Goal: Transaction & Acquisition: Purchase product/service

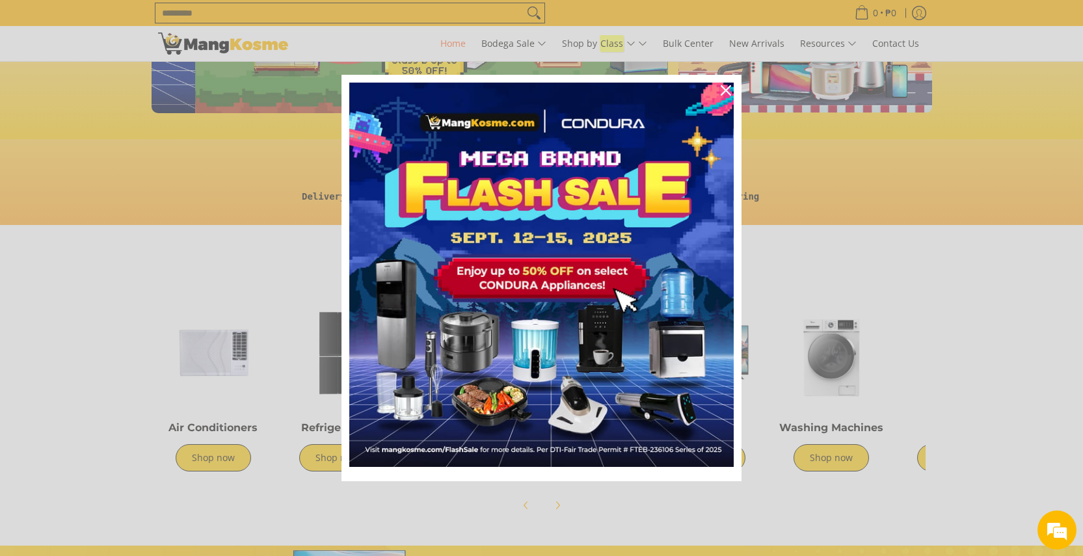
scroll to position [0, 517]
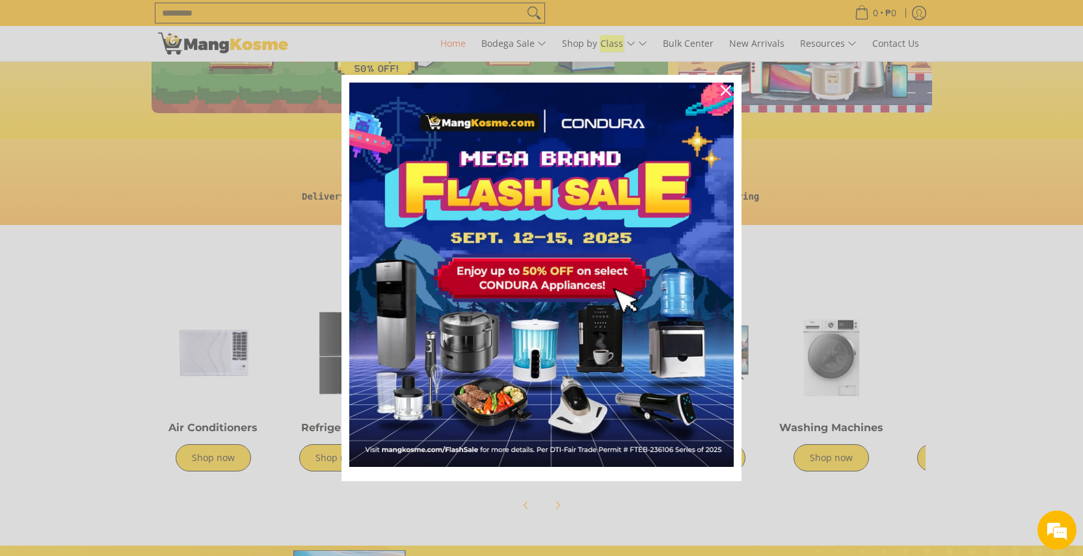
click at [290, 503] on div "Marketing offer form" at bounding box center [541, 278] width 1083 height 556
click at [729, 86] on icon "close icon" at bounding box center [725, 90] width 10 height 10
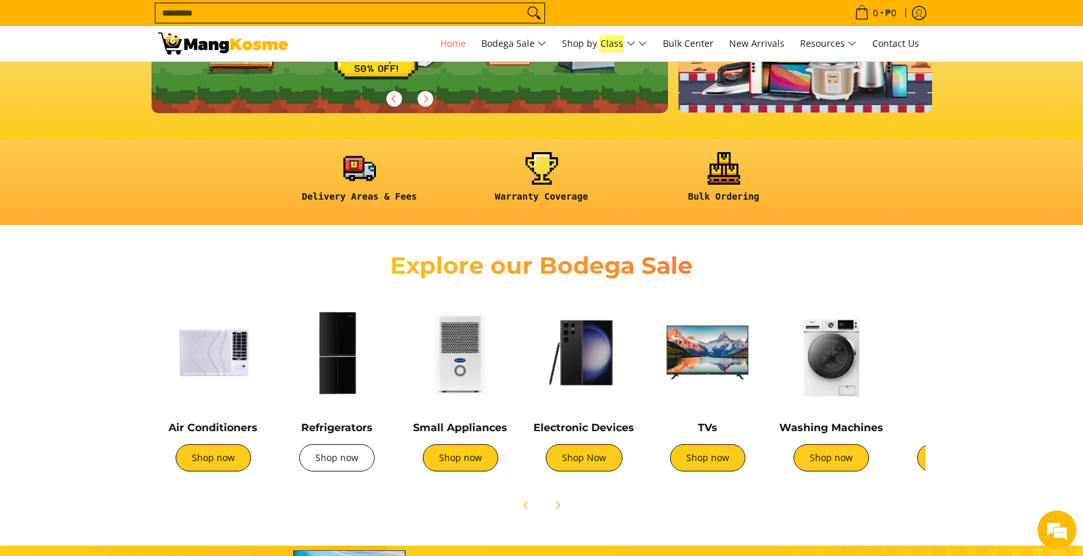
click at [344, 455] on link "Shop now" at bounding box center [336, 457] width 75 height 27
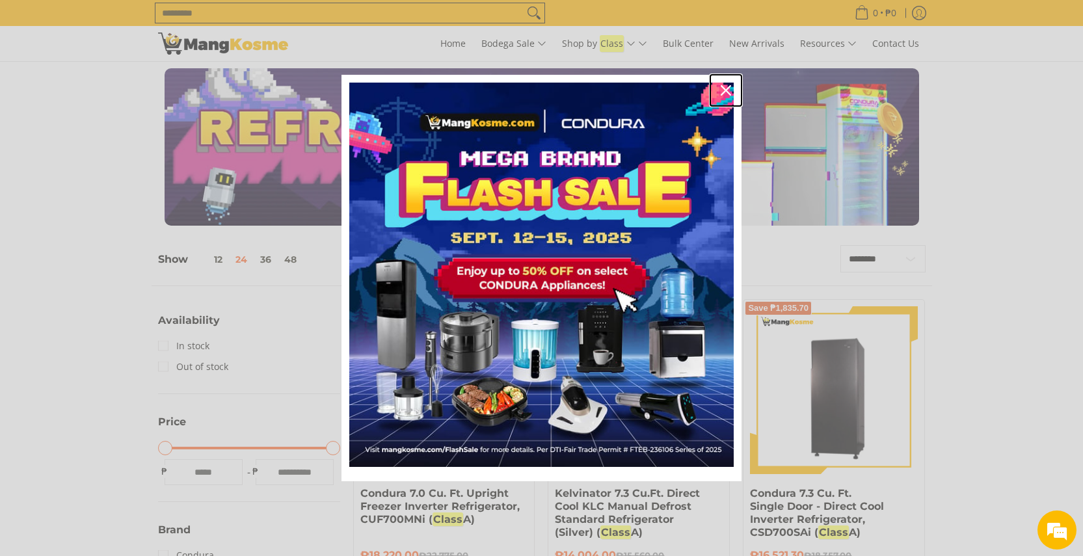
click at [729, 82] on div "Close" at bounding box center [725, 90] width 21 height 21
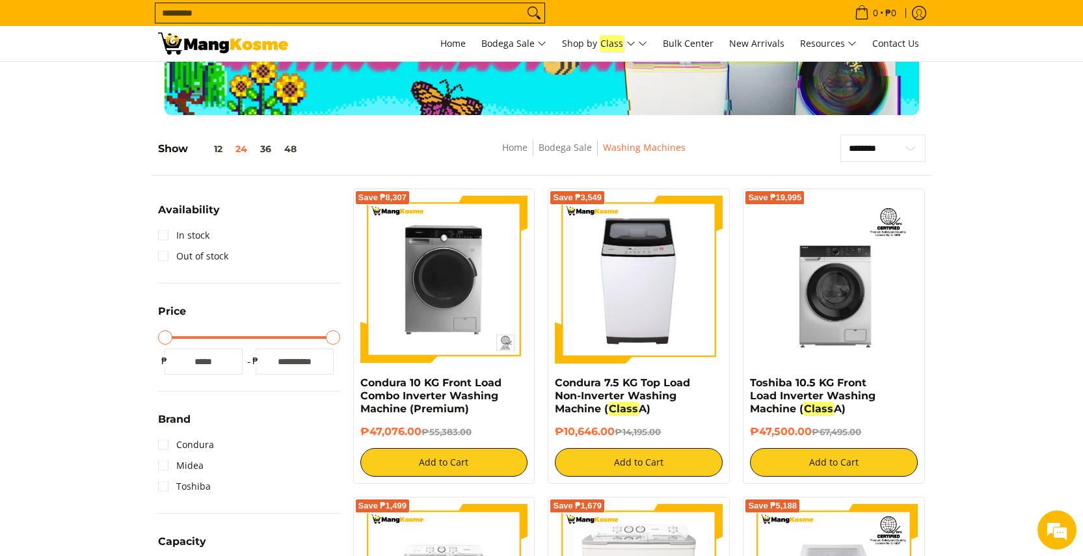
scroll to position [113, 0]
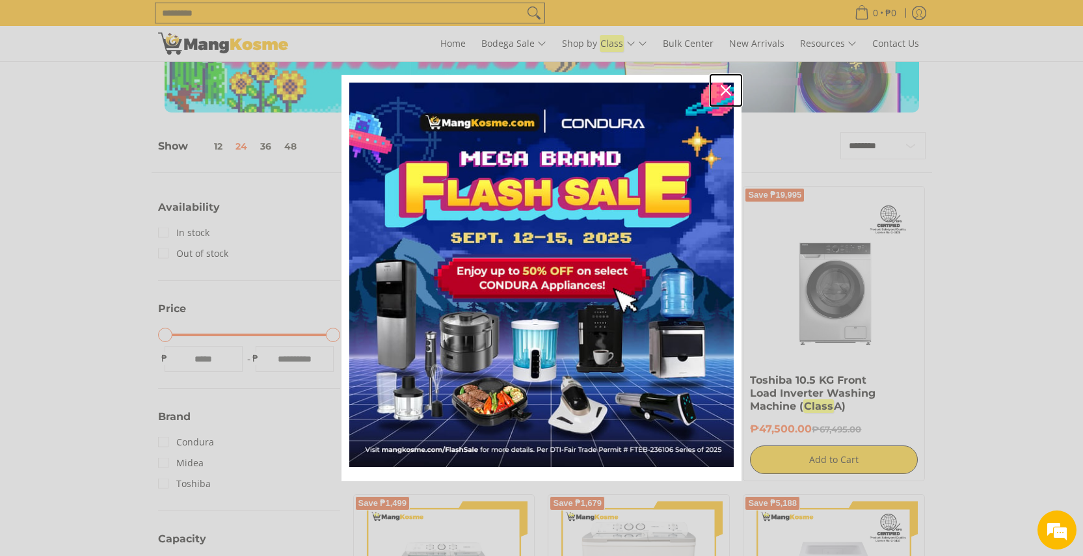
click at [728, 90] on icon "close icon" at bounding box center [725, 90] width 10 height 10
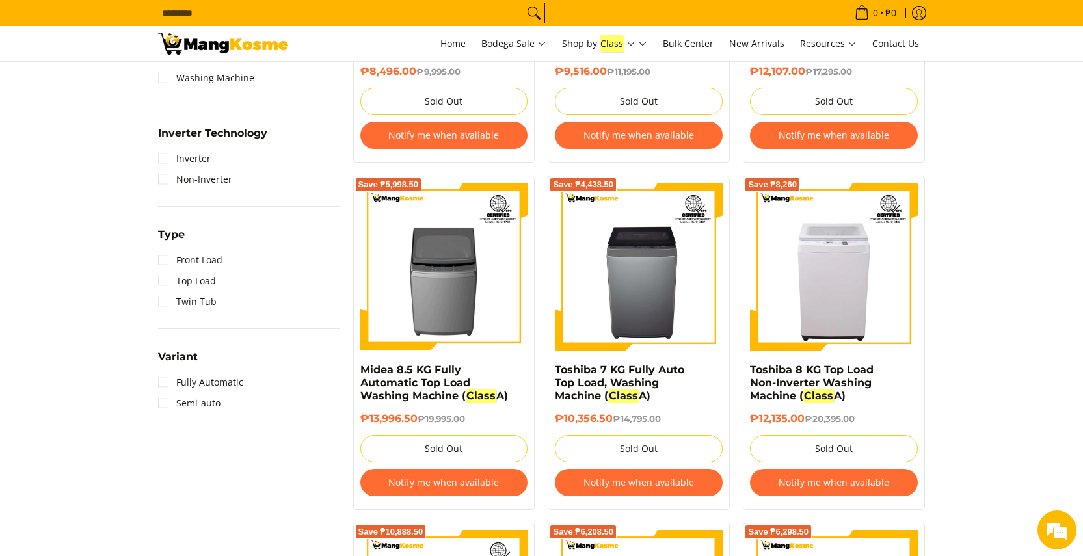
scroll to position [780, 0]
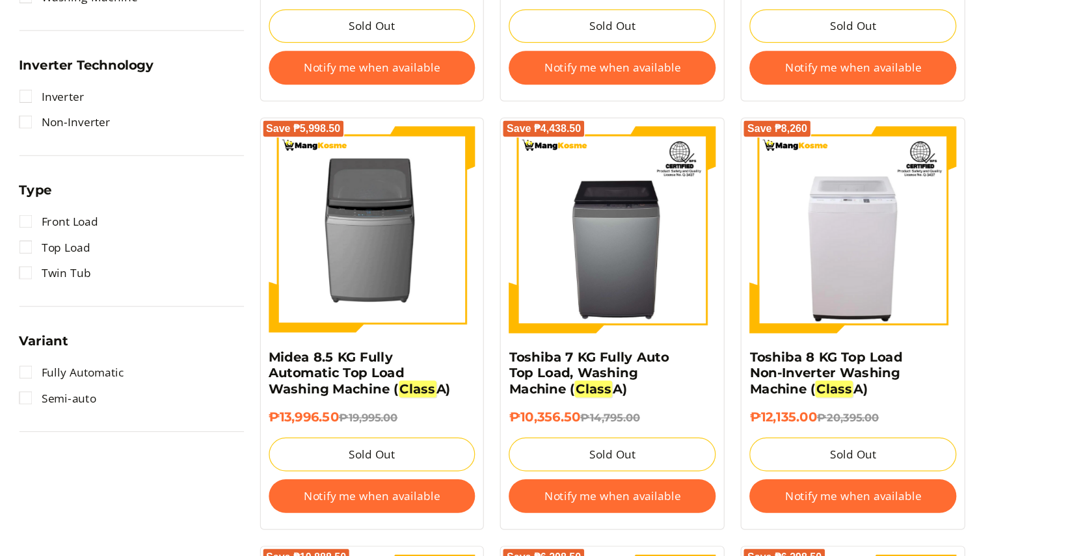
click at [449, 251] on img at bounding box center [444, 265] width 168 height 168
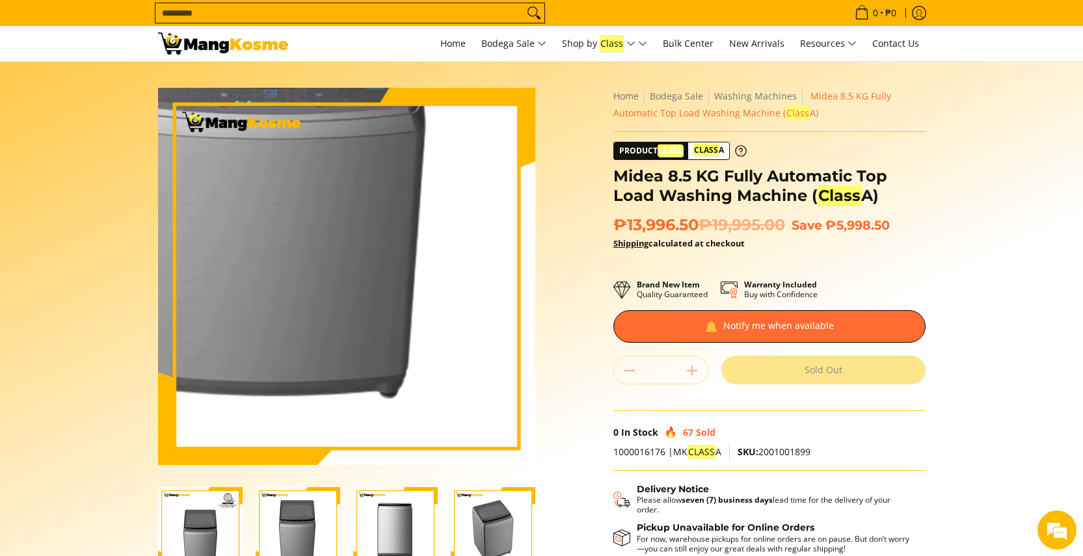
scroll to position [55, 0]
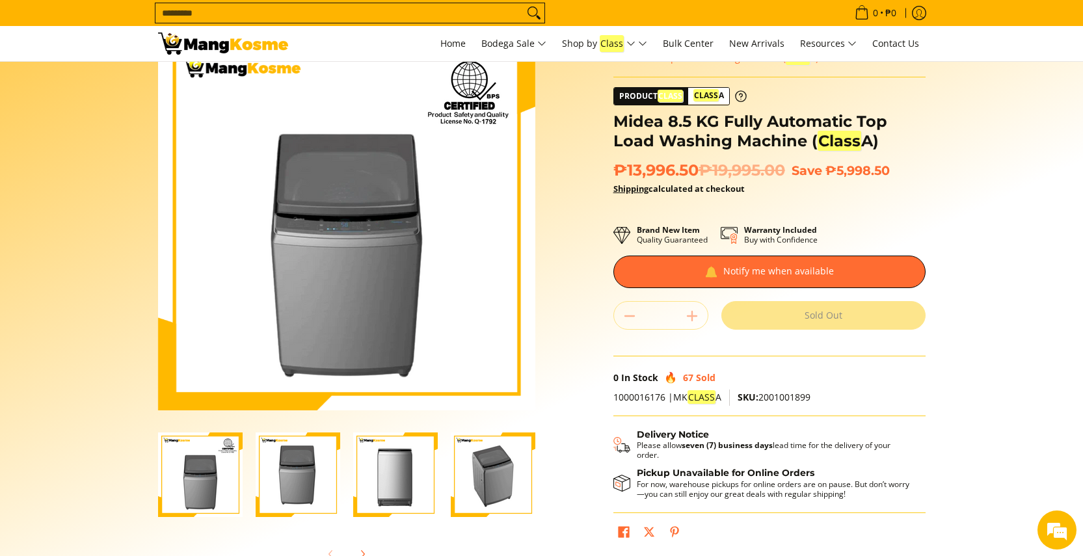
click at [210, 469] on img "Midea 8.5 KG Fully Automatic Top Load Washing Machine (Class A)-1" at bounding box center [200, 474] width 85 height 85
click at [287, 466] on img "Midea 8.5 KG Fully Automatic Top Load Washing Machine (Class A)-2" at bounding box center [298, 474] width 85 height 85
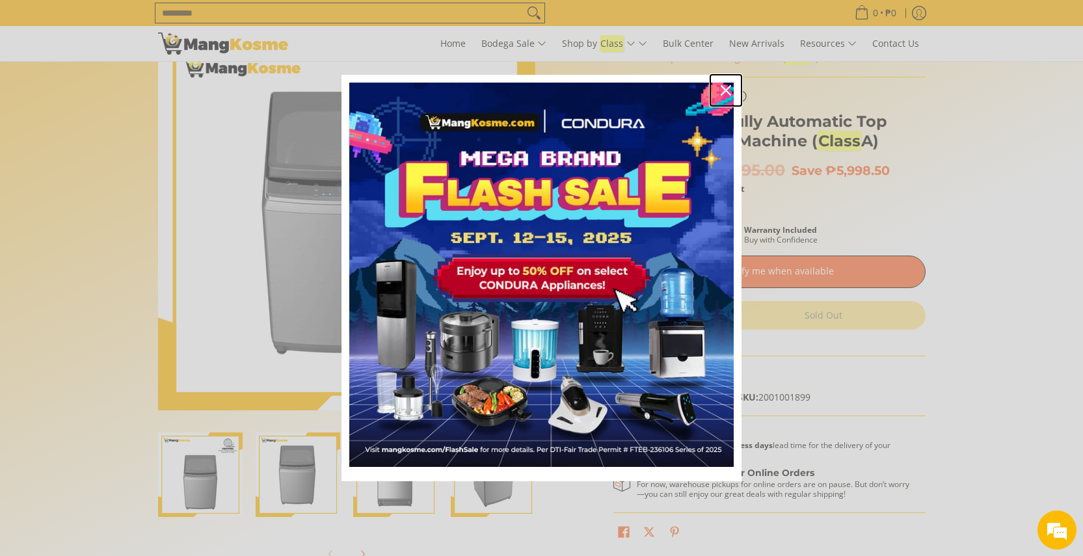
click at [726, 86] on icon "close icon" at bounding box center [725, 90] width 10 height 10
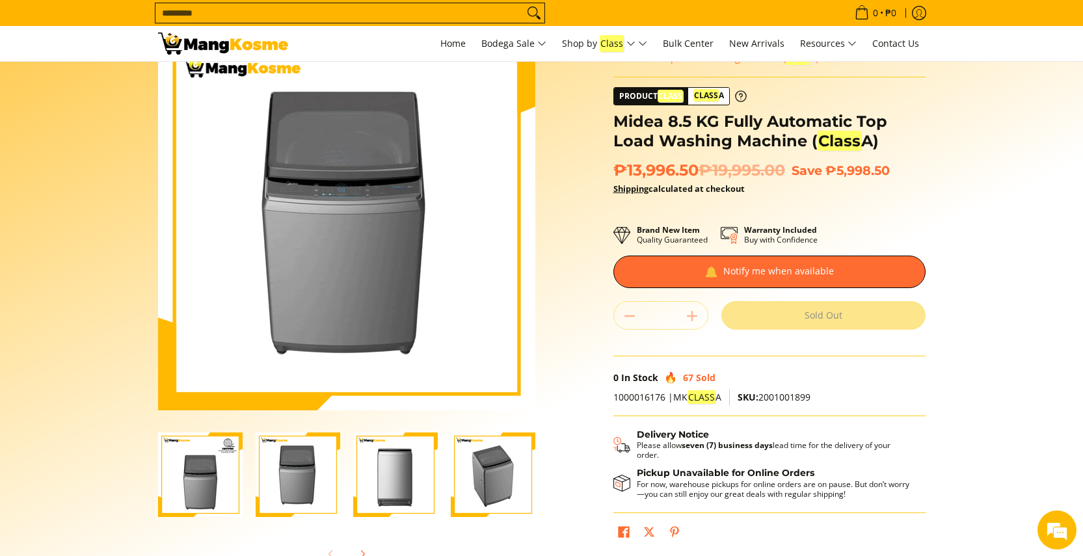
click at [380, 451] on img "Midea 8.5 KG Fully Automatic Top Load Washing Machine (Class A)-3" at bounding box center [395, 474] width 85 height 85
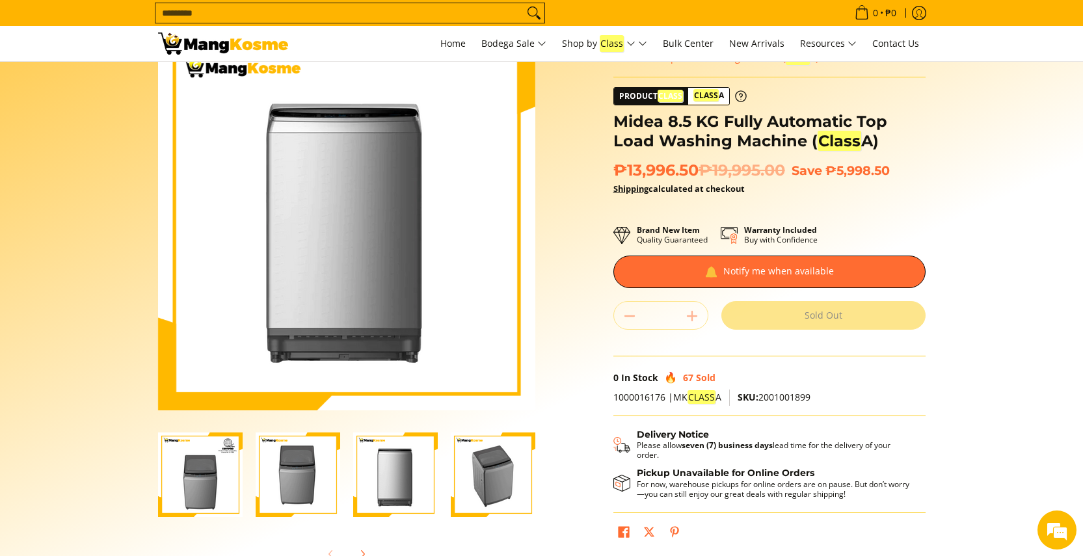
click at [486, 461] on img "Midea 8.5 KG Fully Automatic Top Load Washing Machine (Class A)-4" at bounding box center [493, 474] width 85 height 85
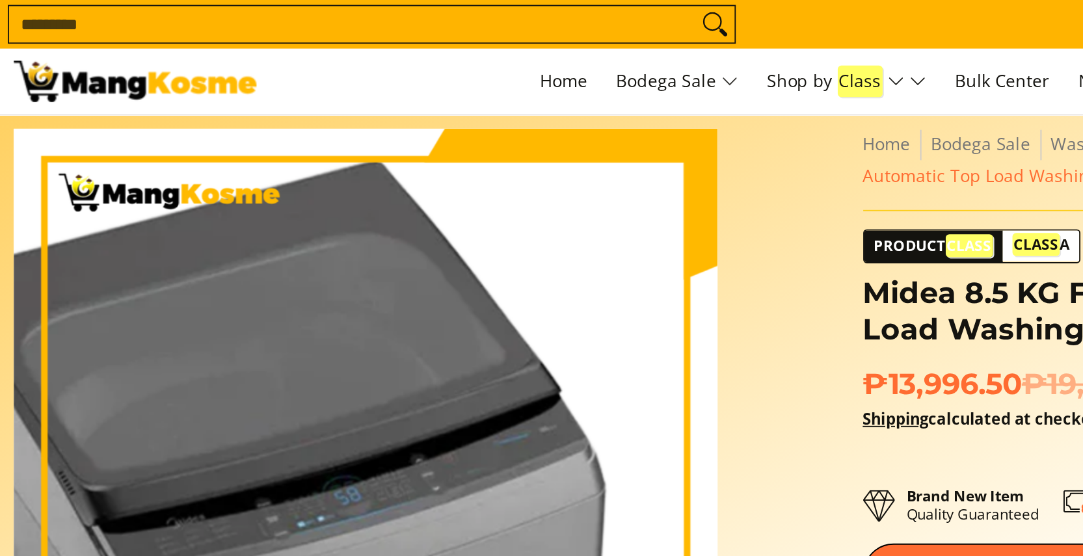
scroll to position [0, 0]
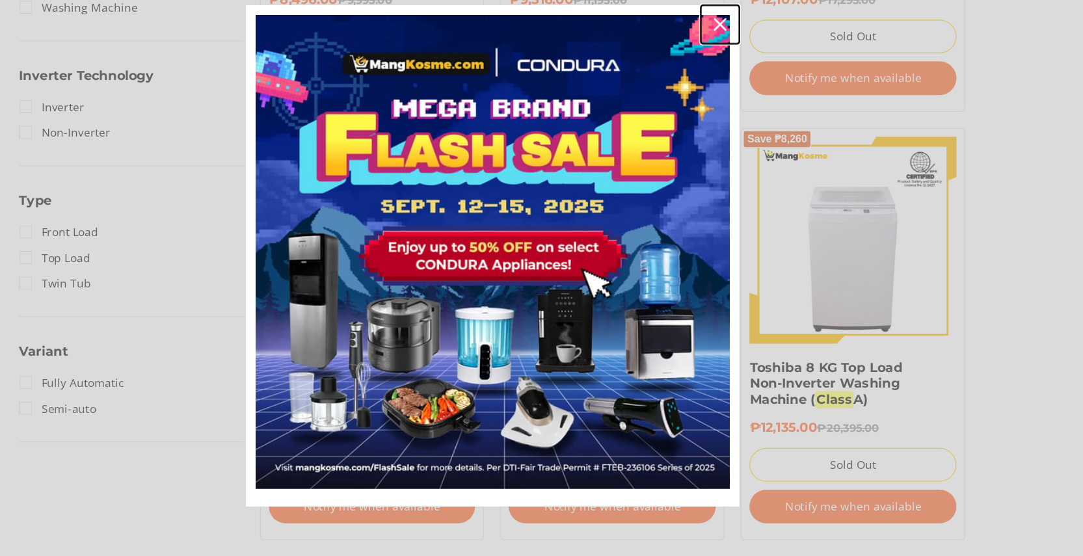
click at [729, 84] on div "Close" at bounding box center [725, 90] width 21 height 21
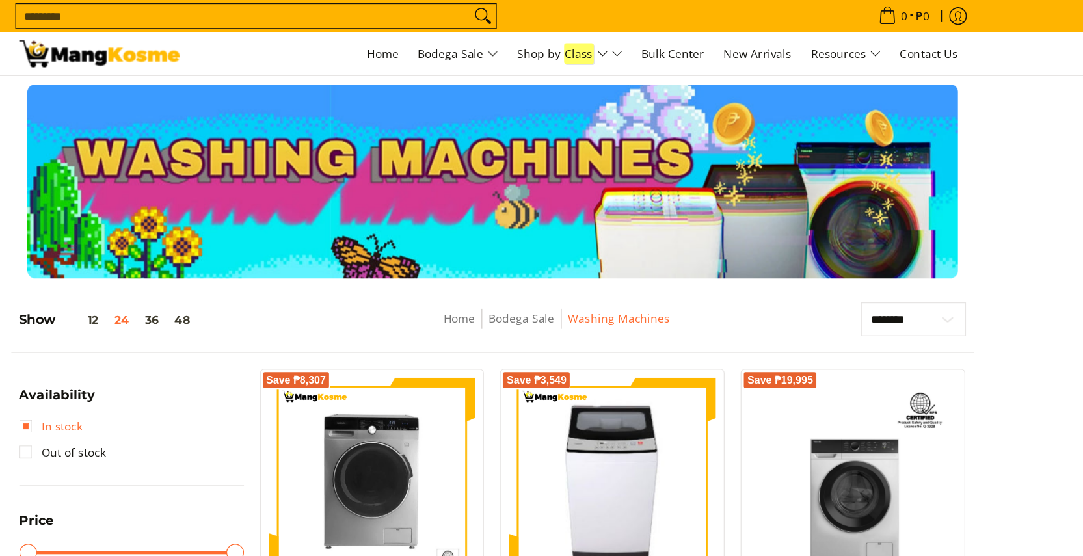
click at [168, 342] on link "In stock" at bounding box center [183, 345] width 51 height 21
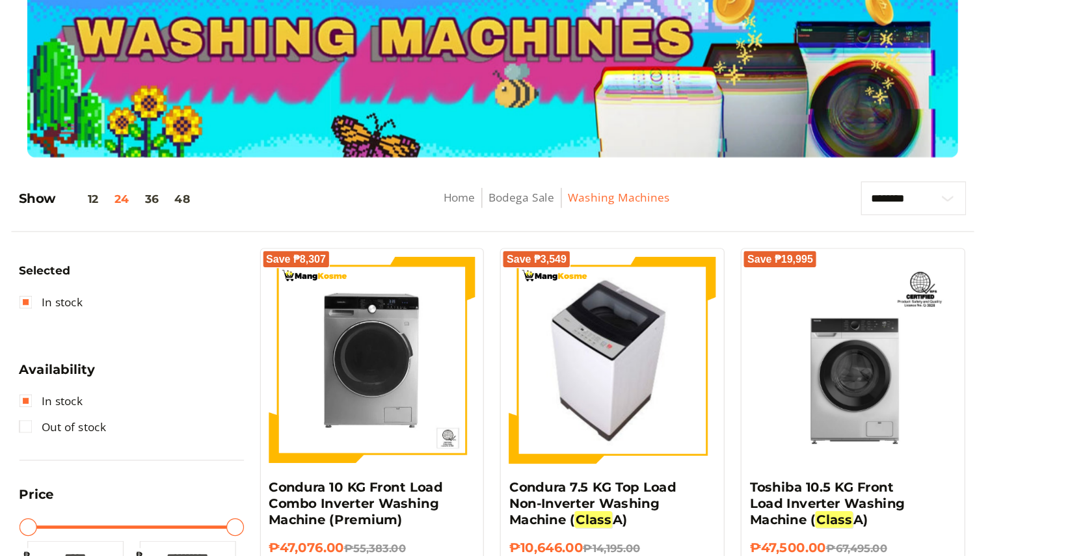
scroll to position [30, 0]
